Goal: Find specific page/section: Find specific page/section

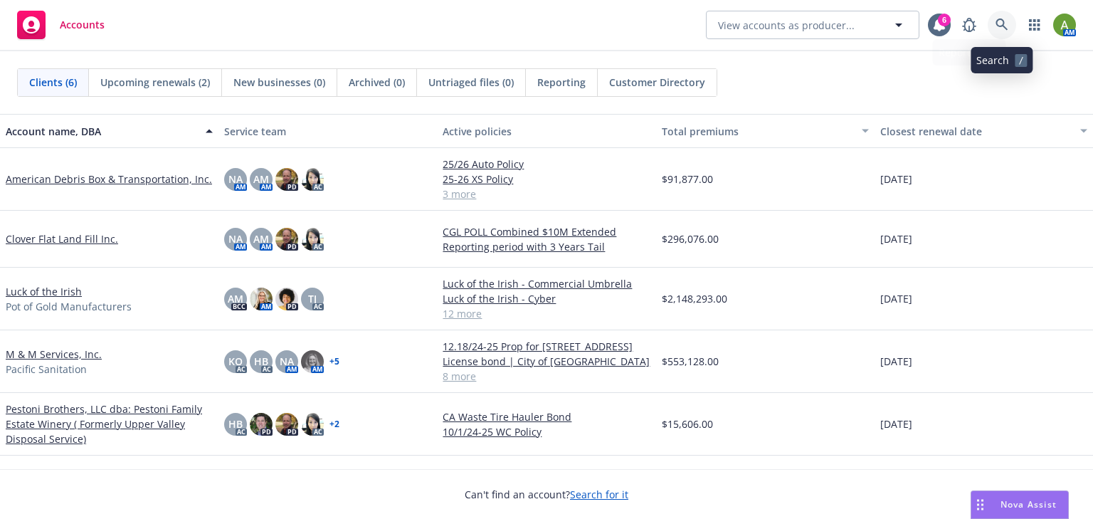
click at [999, 26] on icon at bounding box center [1002, 25] width 12 height 12
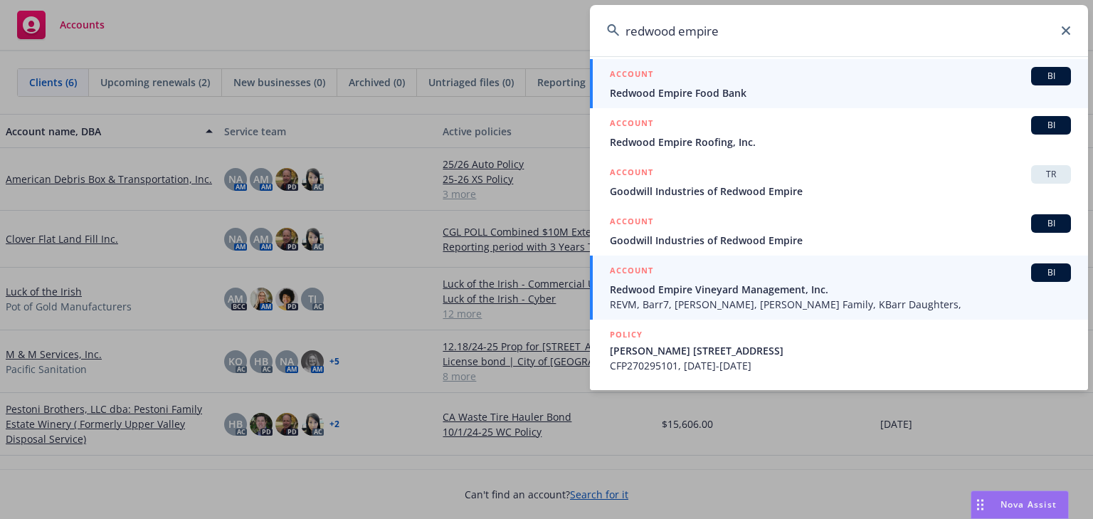
scroll to position [171, 0]
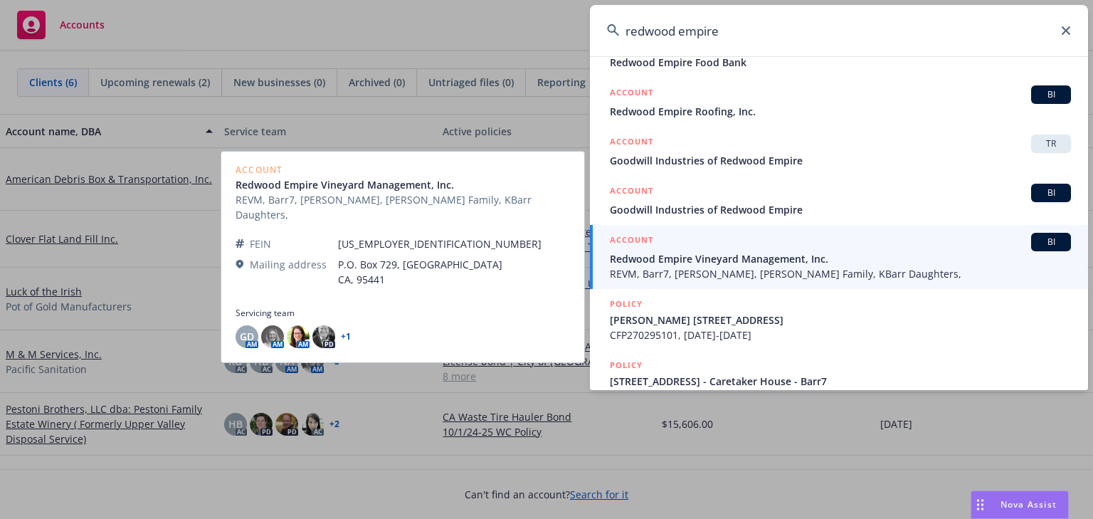
type input "redwood empire"
click at [756, 266] on span "REVM, Barr7, [PERSON_NAME], [PERSON_NAME] Family, KBarr Daughters," at bounding box center [840, 273] width 461 height 15
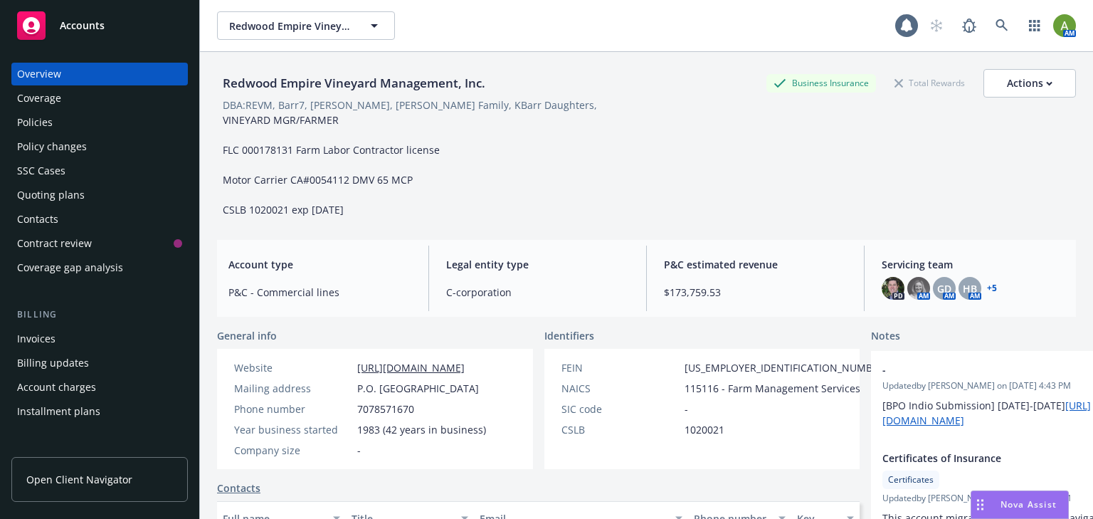
click at [70, 123] on div "Policies" at bounding box center [99, 122] width 165 height 23
